Goal: Task Accomplishment & Management: Use online tool/utility

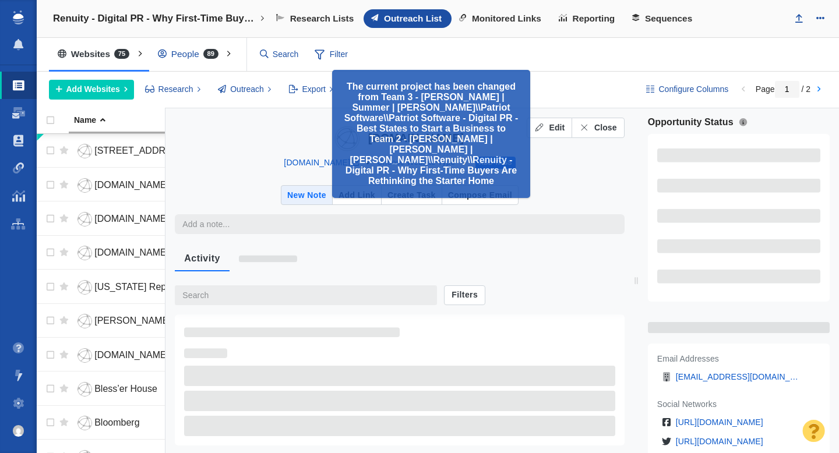
type textarea "x"
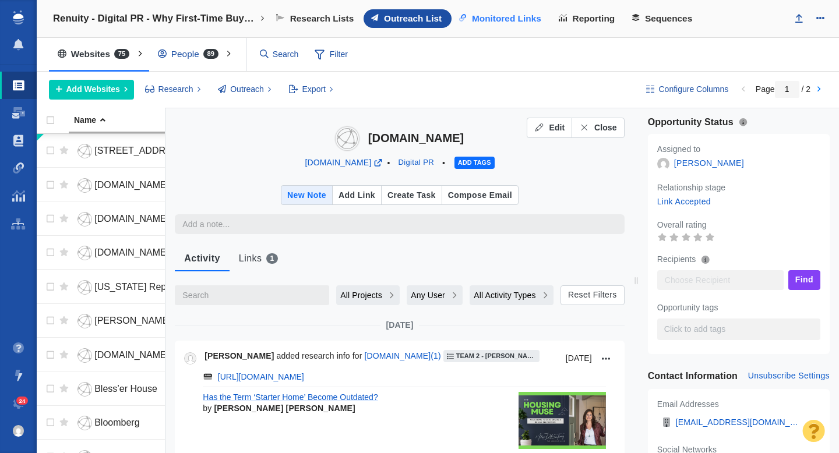
click at [501, 17] on span "Monitored Links" at bounding box center [506, 18] width 69 height 10
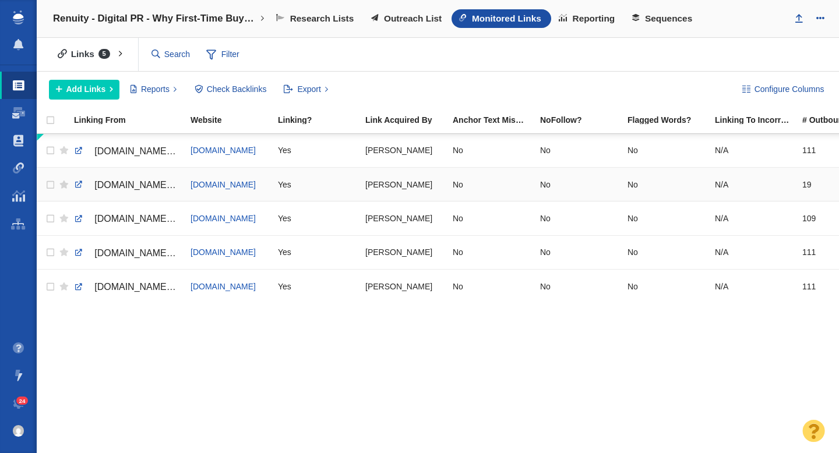
click at [132, 187] on span "www.ohiorealtors.org/blog/2229/has-the-term-starter-home-become-outdated/" at bounding box center [143, 185] width 98 height 10
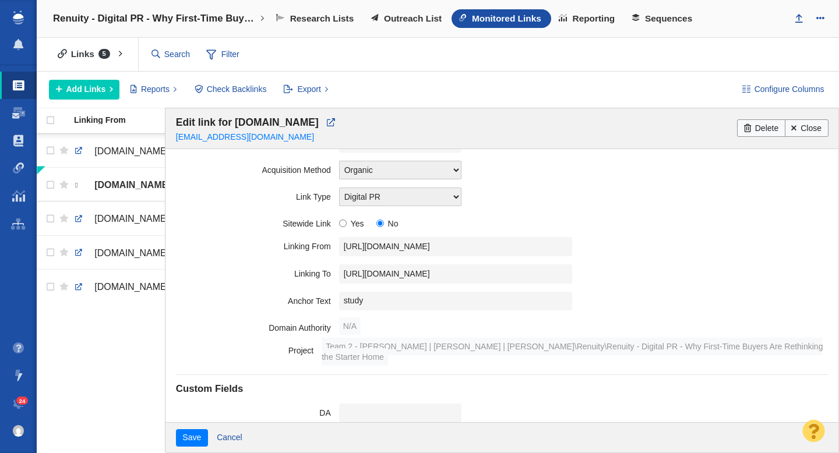
scroll to position [206, 0]
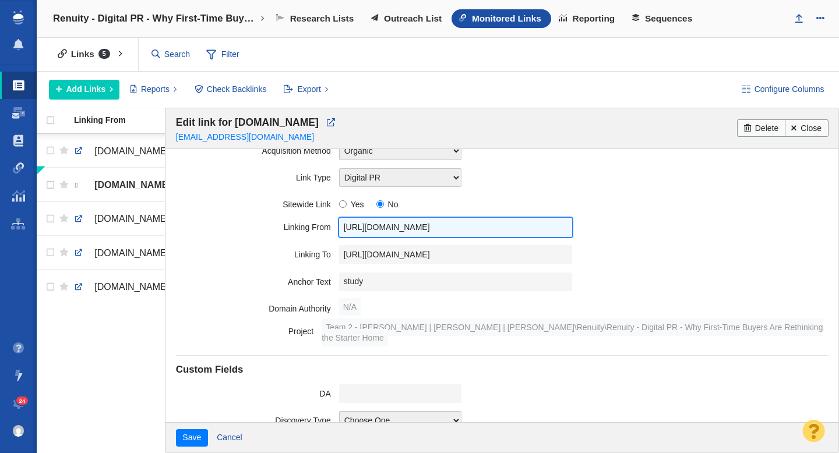
click at [435, 232] on input "https://www.ohiorealtors.org/blog/2229/has-the-term-starter-home-become-outdate…" at bounding box center [455, 227] width 233 height 19
click at [388, 223] on input "https://www.ohiorealtors.org/blog/2229/has-the-term-starter-home-become-outdate…" at bounding box center [455, 227] width 233 height 19
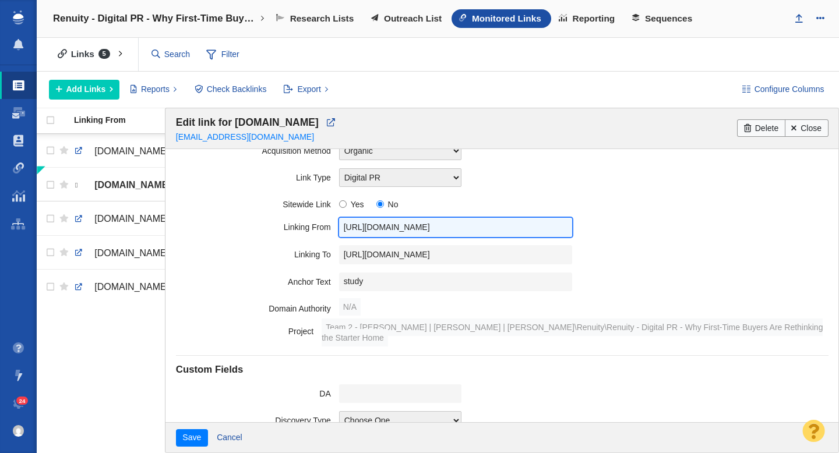
click at [388, 223] on input "https://www.ohiorealtors.org/blog/2229/has-the-term-starter-home-become-outdate…" at bounding box center [455, 227] width 233 height 19
